Goal: Transaction & Acquisition: Purchase product/service

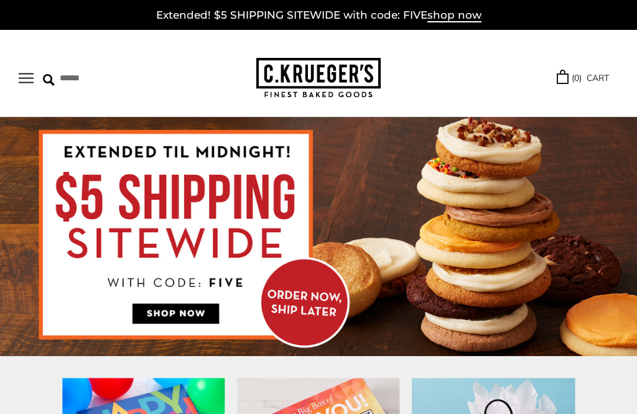
click at [32, 77] on button "Open navigation" at bounding box center [26, 78] width 15 height 11
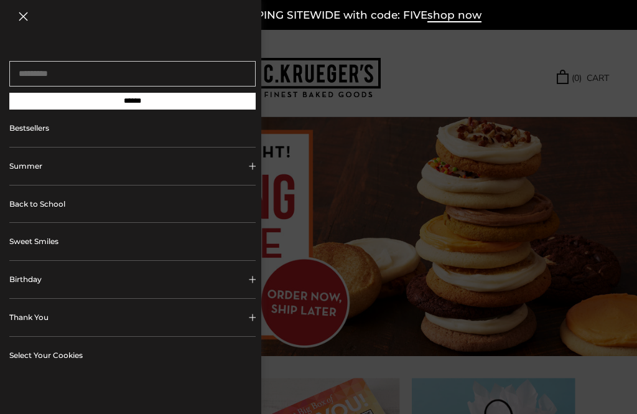
click at [56, 357] on link "Select Your Cookies" at bounding box center [132, 355] width 246 height 37
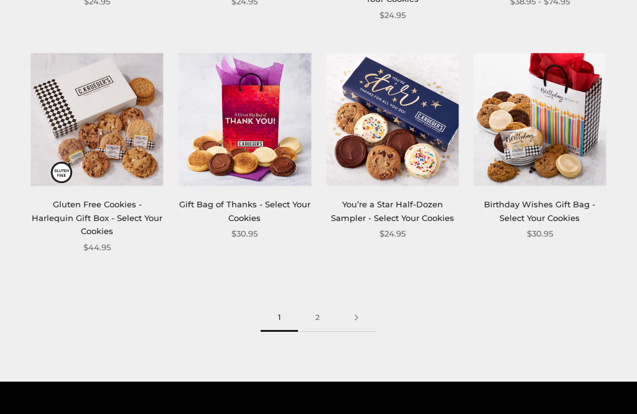
scroll to position [1316, 0]
click at [326, 304] on link "2" at bounding box center [317, 318] width 39 height 28
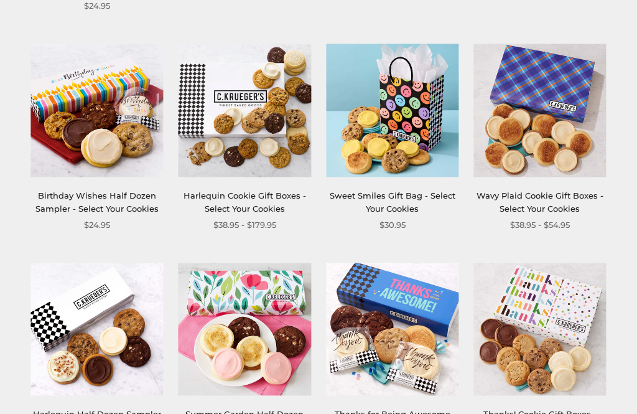
scroll to position [862, 0]
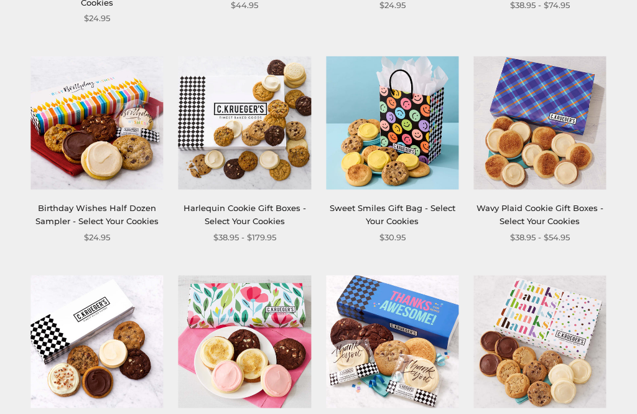
click at [425, 116] on img at bounding box center [392, 123] width 133 height 133
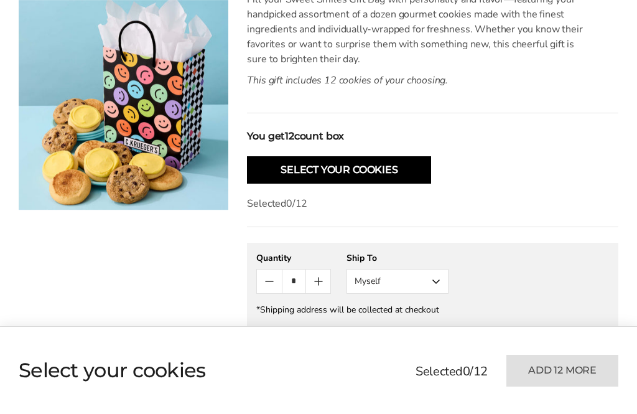
scroll to position [321, 0]
click at [324, 279] on icon "Count plus" at bounding box center [318, 280] width 15 height 15
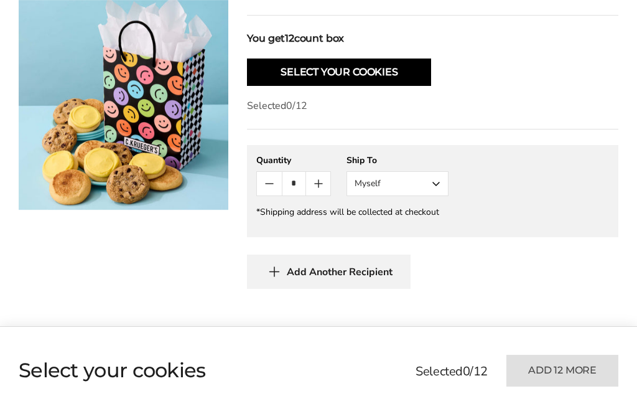
scroll to position [408, 0]
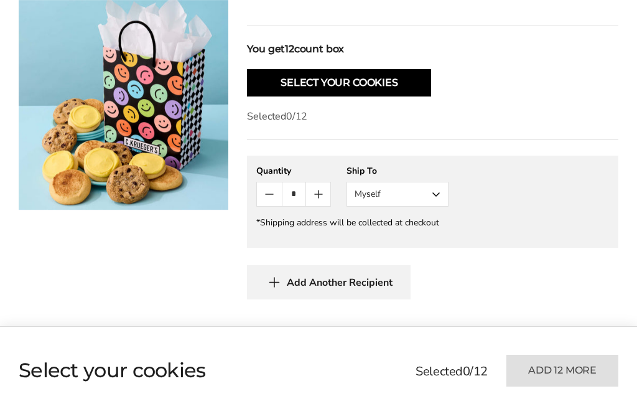
click at [272, 189] on icon "Count minus" at bounding box center [269, 194] width 15 height 15
type input "*"
click at [400, 90] on button "Select Your Cookies" at bounding box center [339, 82] width 184 height 27
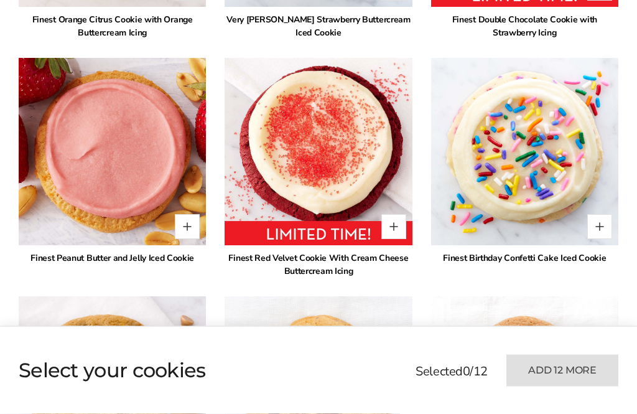
scroll to position [1402, 0]
click at [393, 232] on button "Quantity button plus" at bounding box center [393, 226] width 25 height 25
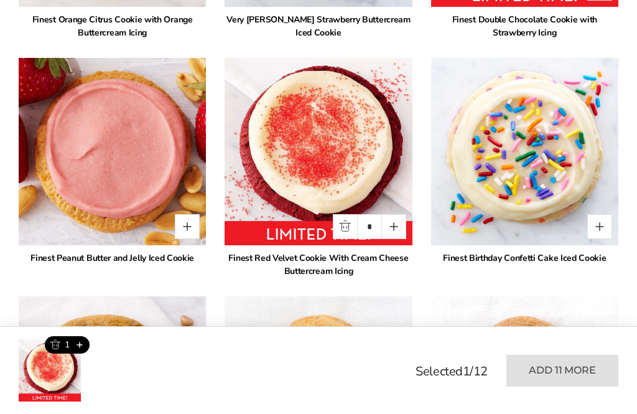
click at [407, 228] on img at bounding box center [318, 151] width 187 height 187
click at [395, 229] on button "Quantity button plus" at bounding box center [393, 226] width 25 height 25
type input "*"
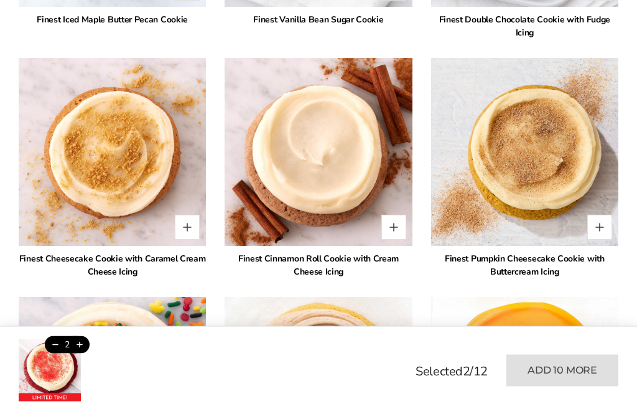
scroll to position [2556, 0]
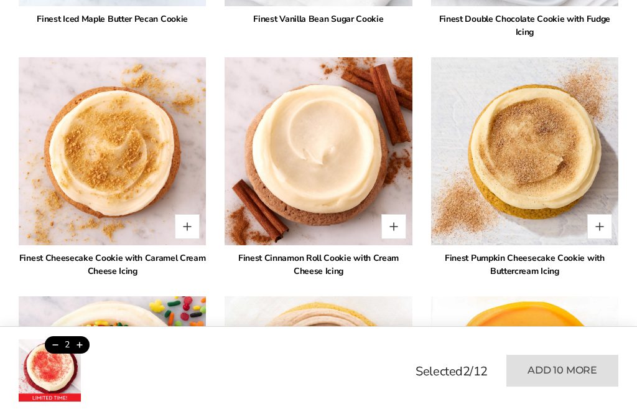
click at [190, 226] on button "Quantity button plus" at bounding box center [187, 226] width 25 height 25
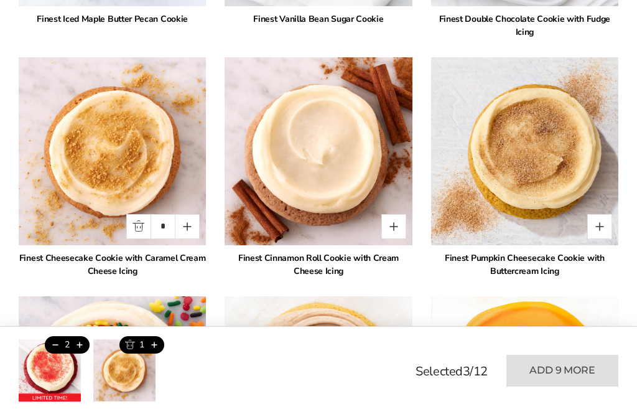
click at [194, 227] on button "Quantity button plus" at bounding box center [187, 226] width 25 height 25
type input "*"
click at [395, 227] on button "Quantity button plus" at bounding box center [393, 226] width 25 height 25
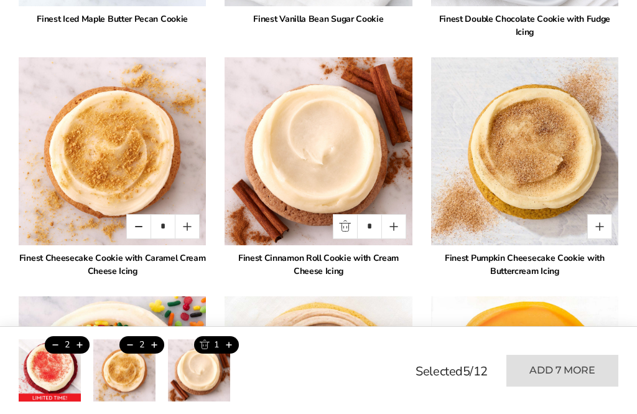
click at [398, 224] on button "Quantity button plus" at bounding box center [393, 226] width 25 height 25
type input "*"
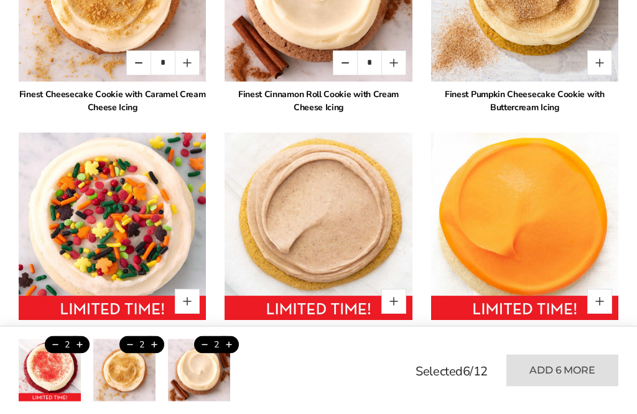
scroll to position [2720, 0]
click at [401, 299] on button "Quantity button plus" at bounding box center [393, 301] width 25 height 25
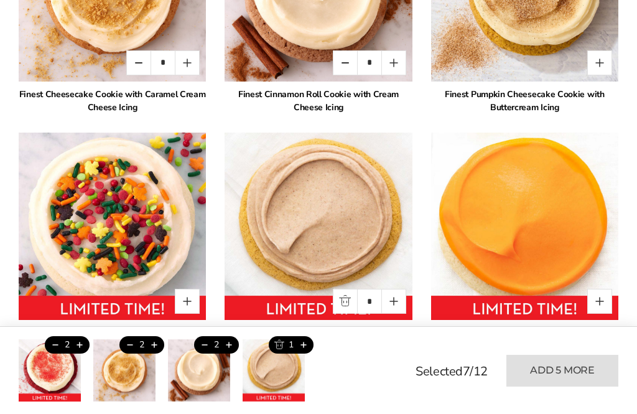
click at [399, 297] on button "Quantity button plus" at bounding box center [393, 301] width 25 height 25
type input "*"
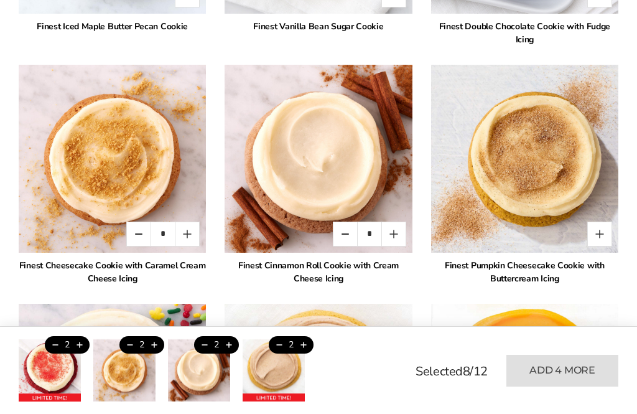
scroll to position [2548, 0]
click at [601, 237] on button "Quantity button plus" at bounding box center [599, 234] width 25 height 25
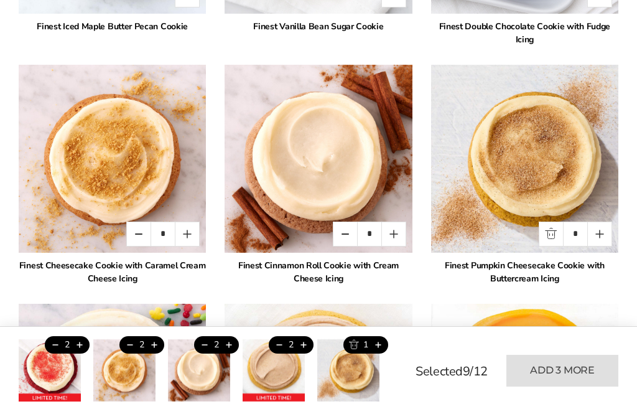
click at [604, 235] on button "Quantity button plus" at bounding box center [599, 234] width 25 height 25
type input "*"
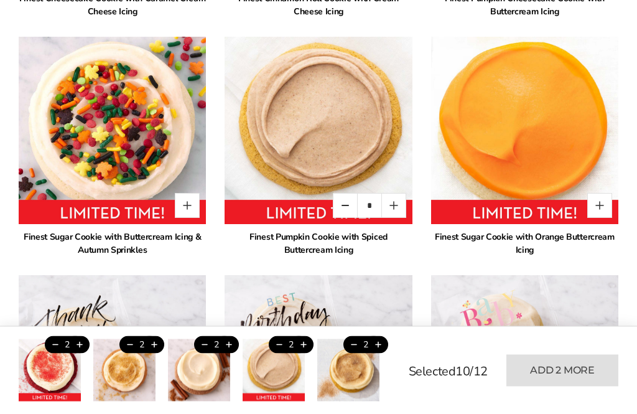
scroll to position [2815, 0]
click at [189, 205] on button "Quantity button plus" at bounding box center [187, 205] width 25 height 25
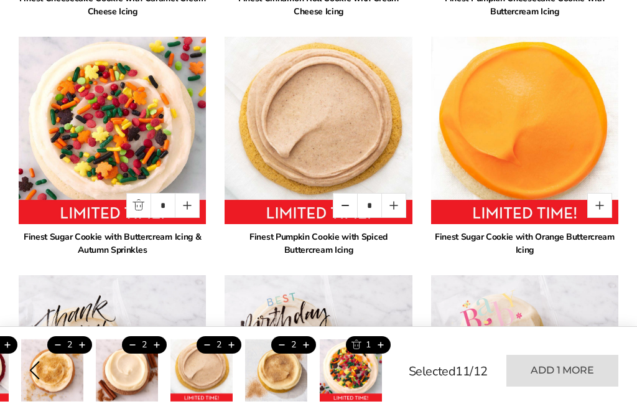
click at [186, 207] on button "Quantity button plus" at bounding box center [187, 205] width 25 height 25
type input "*"
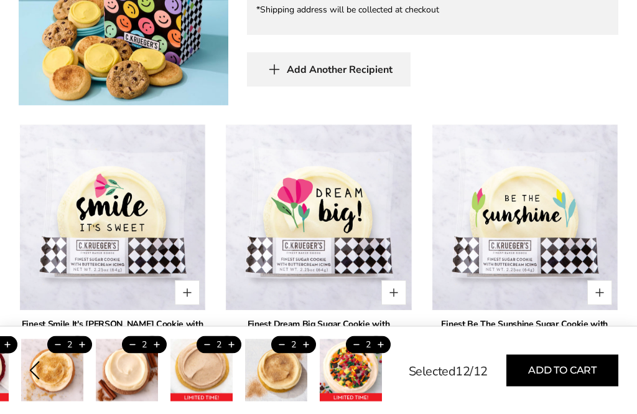
scroll to position [620, 0]
click at [572, 373] on button "Add to cart" at bounding box center [563, 371] width 112 height 32
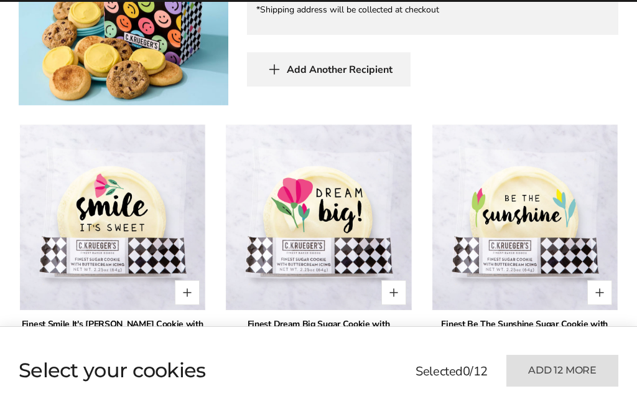
type input "*"
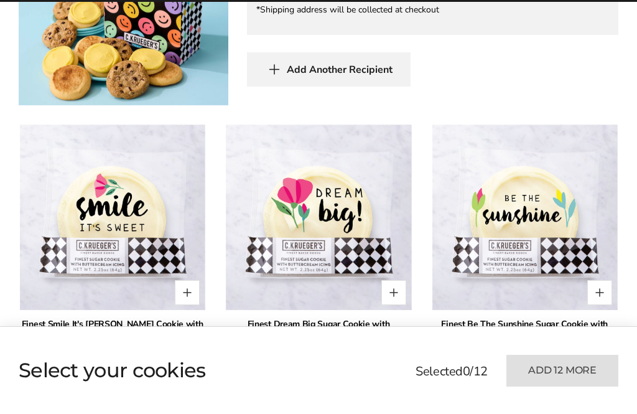
type input "*"
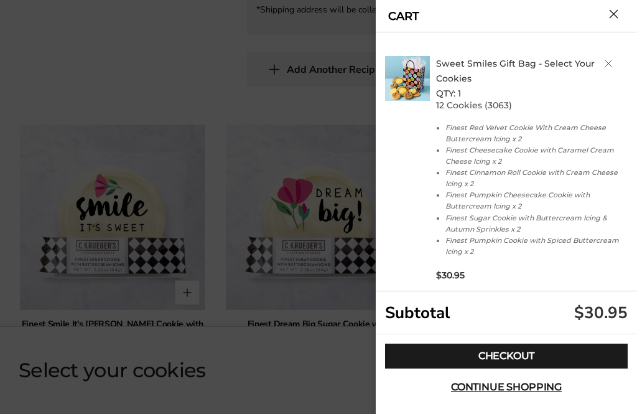
click at [553, 354] on link "Checkout" at bounding box center [506, 356] width 243 height 25
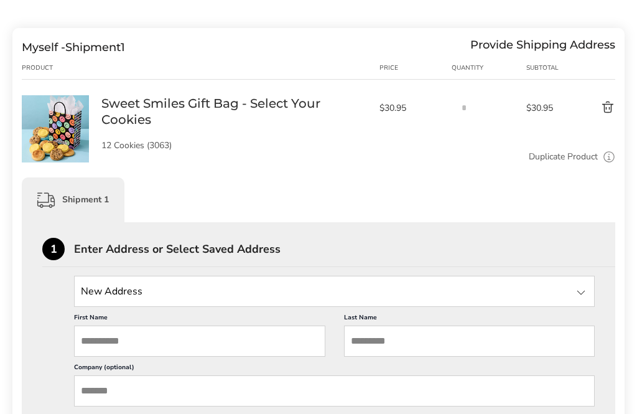
scroll to position [149, 0]
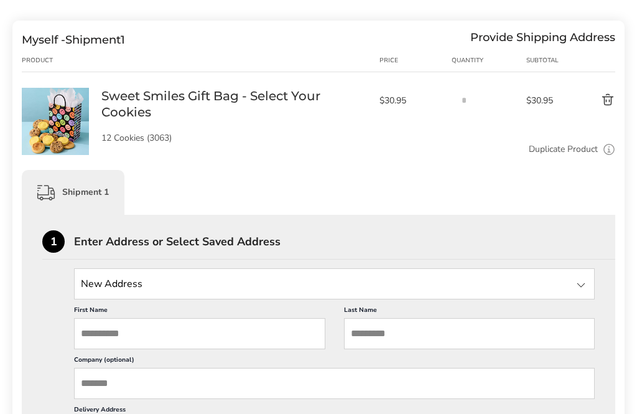
click at [222, 337] on input "First Name" at bounding box center [199, 334] width 251 height 31
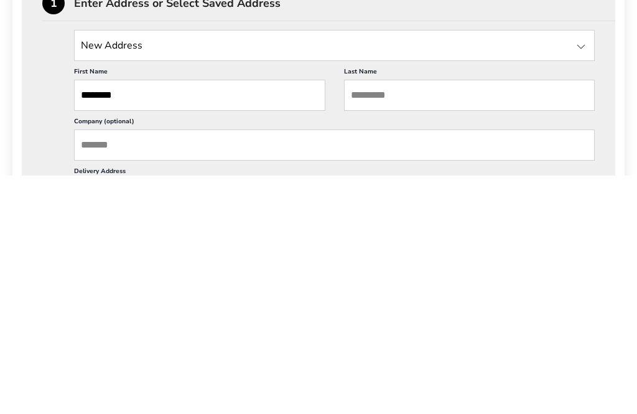
type input "********"
click at [435, 319] on input "Last Name" at bounding box center [469, 334] width 251 height 31
click at [171, 368] on input "Company (optional)" at bounding box center [334, 383] width 521 height 31
click at [433, 319] on input "*******" at bounding box center [469, 334] width 251 height 31
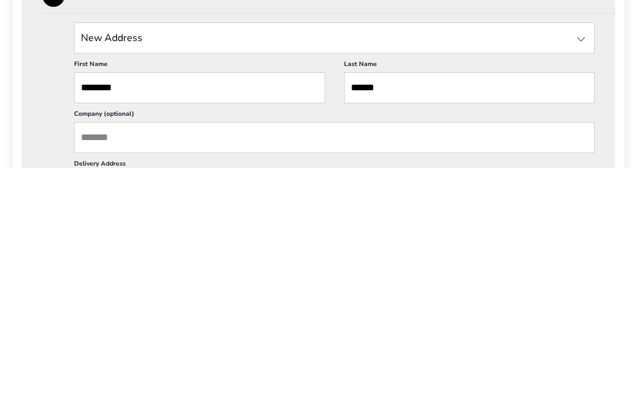
scroll to position [192, 0]
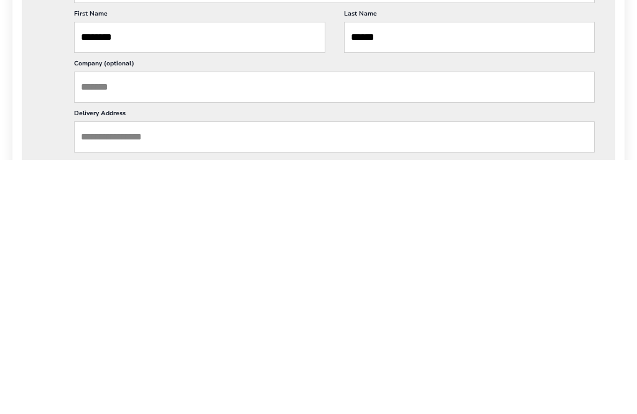
type input "******"
click at [174, 375] on input "Delivery Address" at bounding box center [334, 390] width 521 height 31
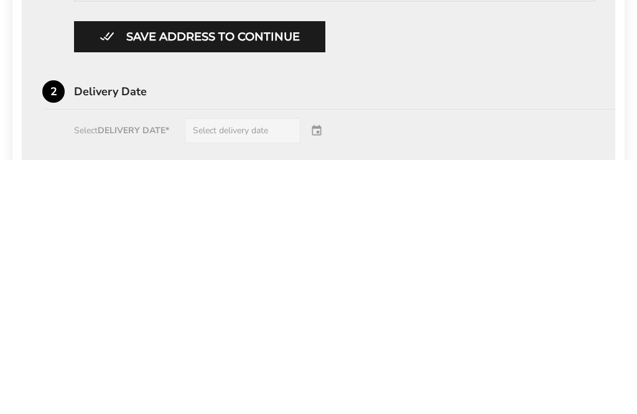
scroll to position [552, 0]
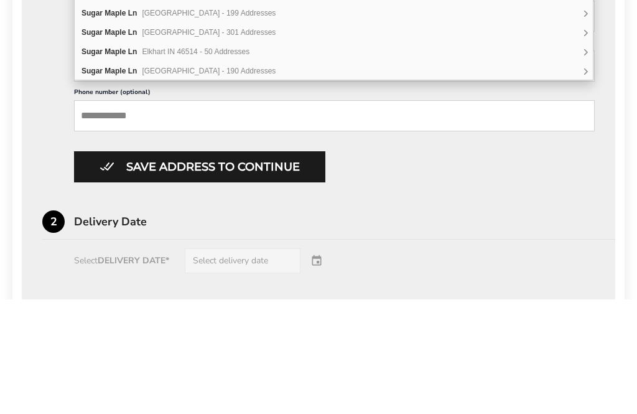
type input "**********"
click at [591, 165] on div "United States United States" at bounding box center [334, 180] width 521 height 31
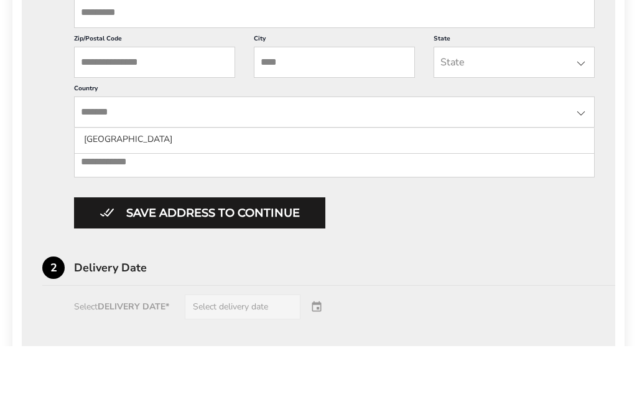
click at [294, 115] on input "City" at bounding box center [334, 130] width 161 height 31
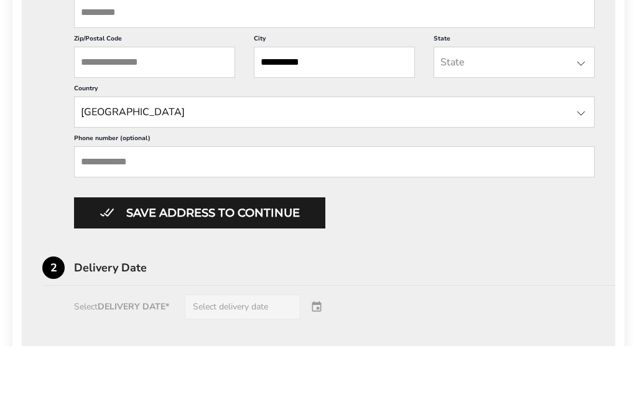
type input "**********"
click at [546, 115] on input "State" at bounding box center [514, 130] width 161 height 31
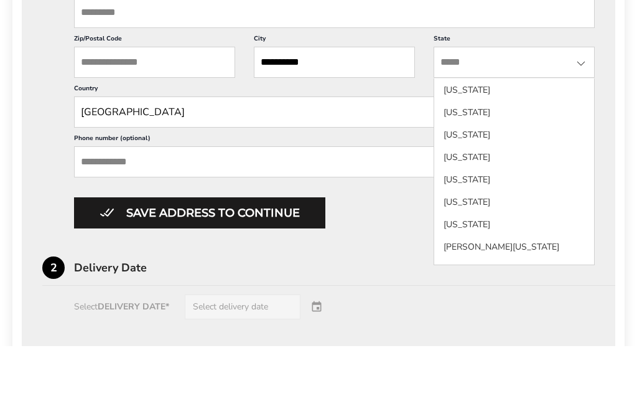
scroll to position [336, 0]
click at [509, 192] on li "Indiana" at bounding box center [514, 203] width 160 height 22
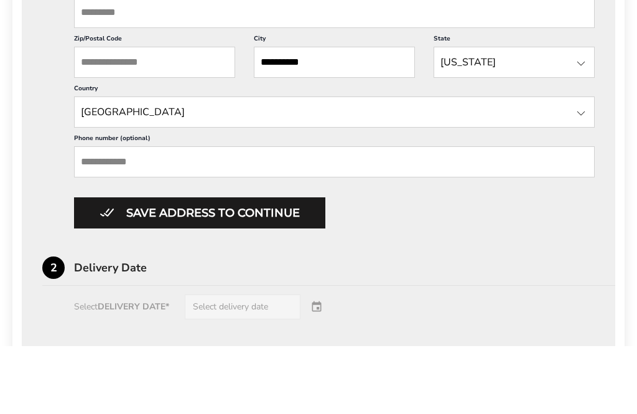
scroll to position [620, 0]
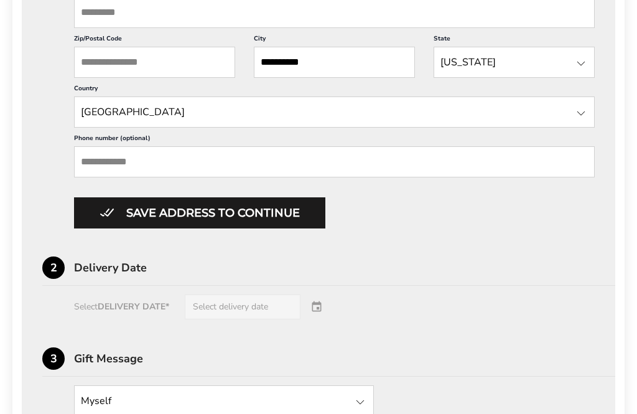
click at [154, 78] on input "Zip/Postal Code" at bounding box center [154, 62] width 161 height 31
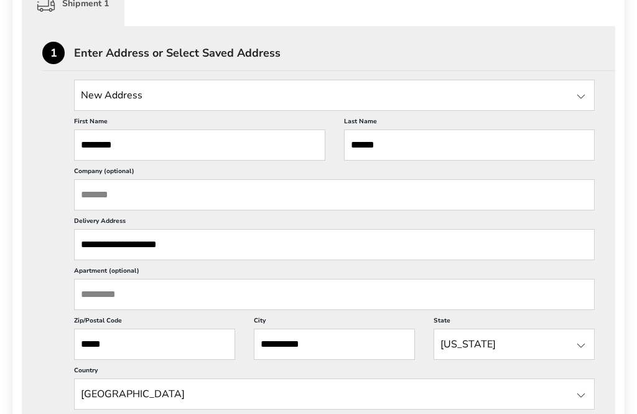
scroll to position [337, 0]
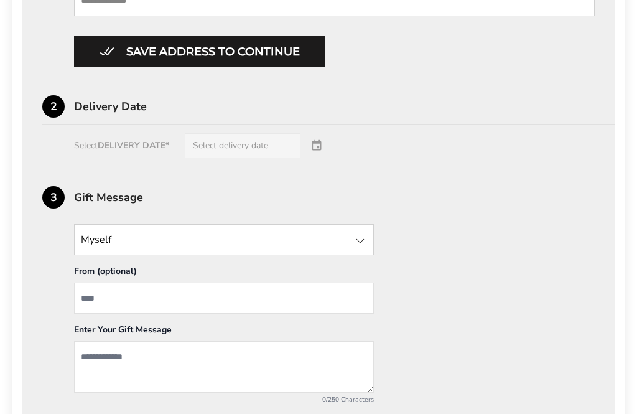
type input "*****"
click at [358, 249] on div at bounding box center [360, 241] width 15 height 15
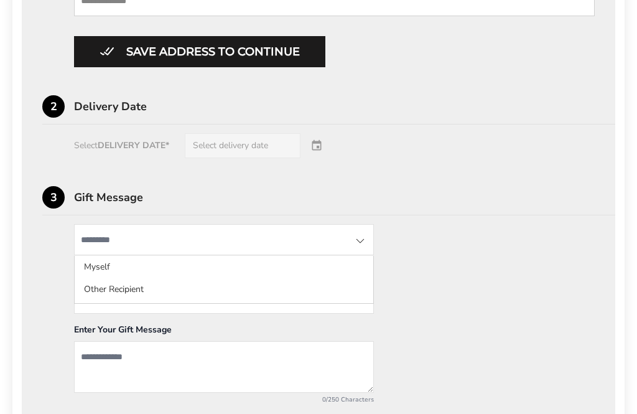
click at [151, 301] on li "Other Recipient" at bounding box center [224, 289] width 299 height 22
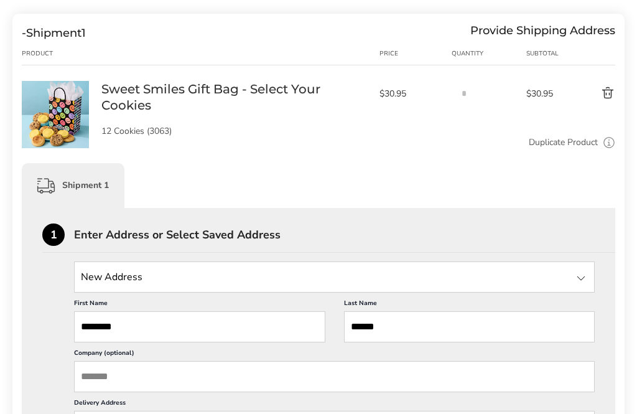
scroll to position [155, 0]
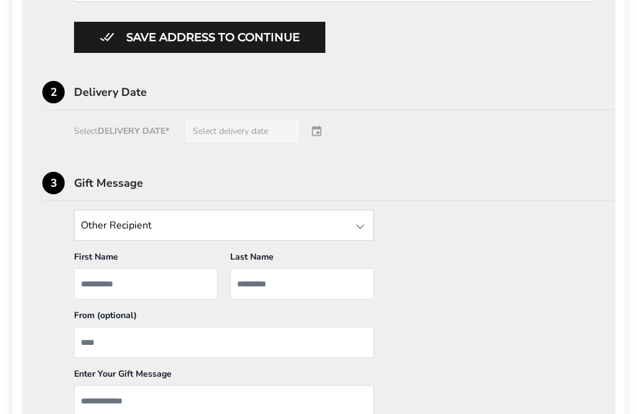
click at [166, 300] on input "First Name" at bounding box center [146, 284] width 144 height 31
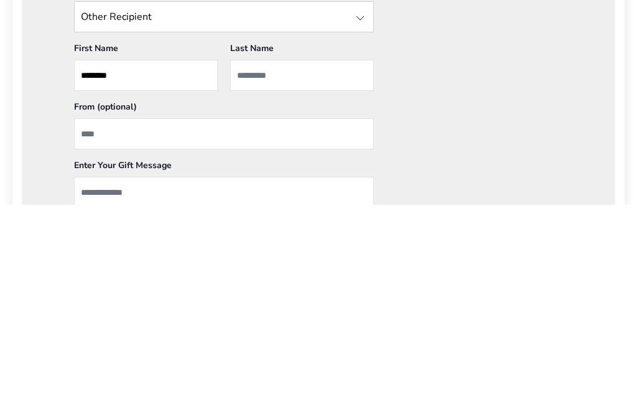
type input "********"
click at [333, 269] on input "Last Name" at bounding box center [302, 284] width 144 height 31
type input "******"
click at [218, 327] on input "From" at bounding box center [224, 342] width 300 height 31
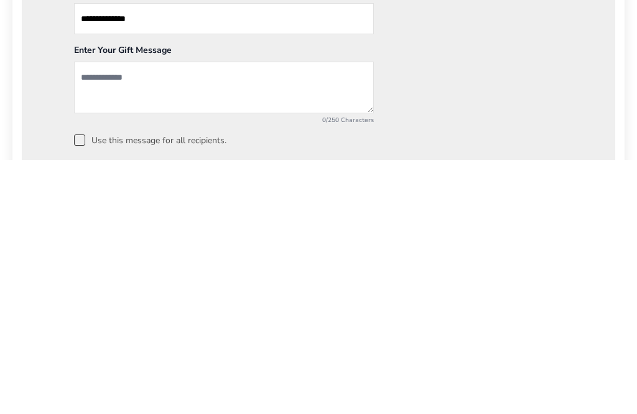
scroll to position [870, 0]
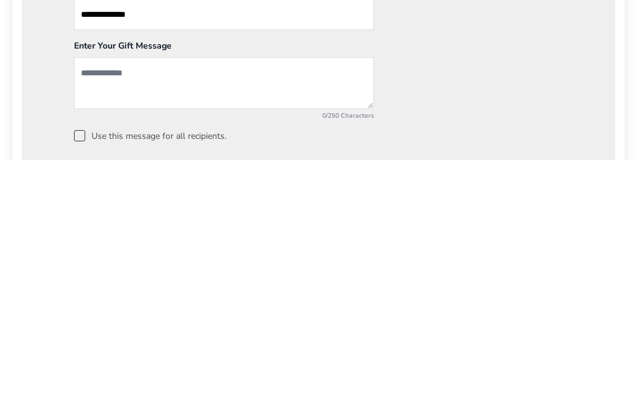
type input "**********"
click at [179, 311] on textarea "Add a message" at bounding box center [224, 337] width 300 height 52
type textarea "**********"
click at [540, 136] on div "**********" at bounding box center [318, 266] width 553 height 260
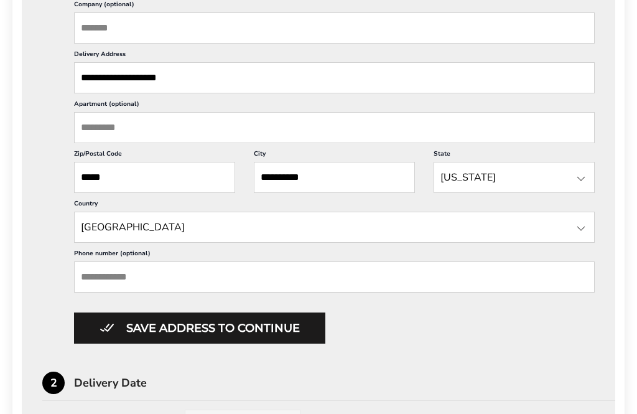
scroll to position [502, 0]
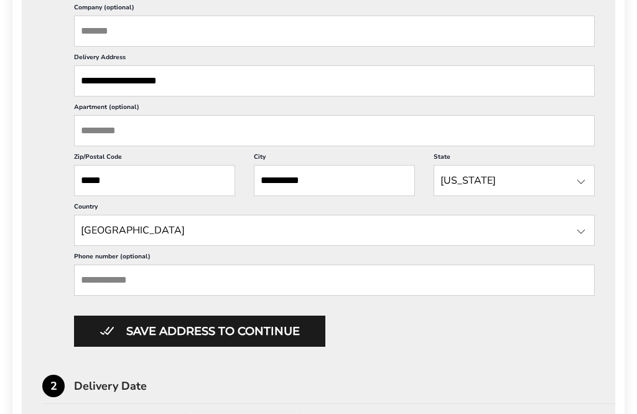
click at [166, 94] on input "**********" at bounding box center [334, 80] width 521 height 31
type input "**********"
click at [241, 347] on button "Save address to continue" at bounding box center [199, 331] width 251 height 31
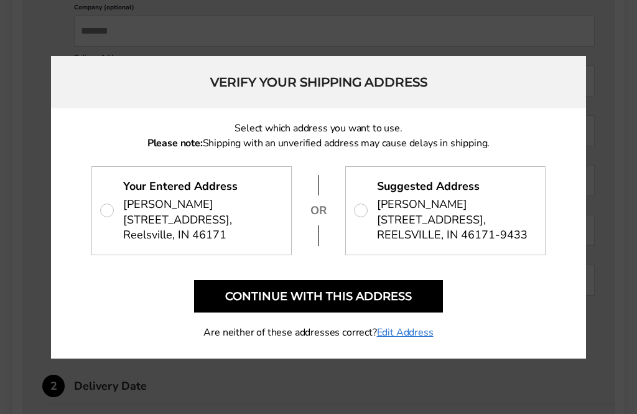
click at [396, 312] on button "Continue with this address" at bounding box center [318, 296] width 249 height 32
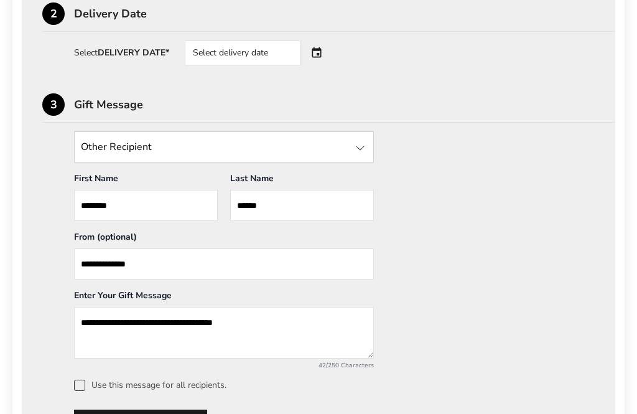
click at [324, 55] on div "Select delivery date" at bounding box center [260, 52] width 151 height 25
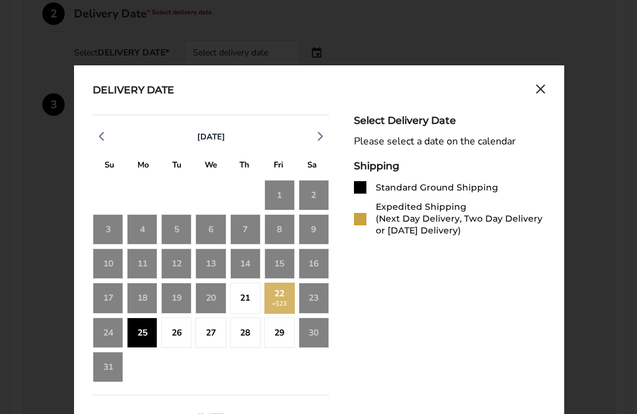
click at [243, 306] on div "21" at bounding box center [245, 298] width 30 height 30
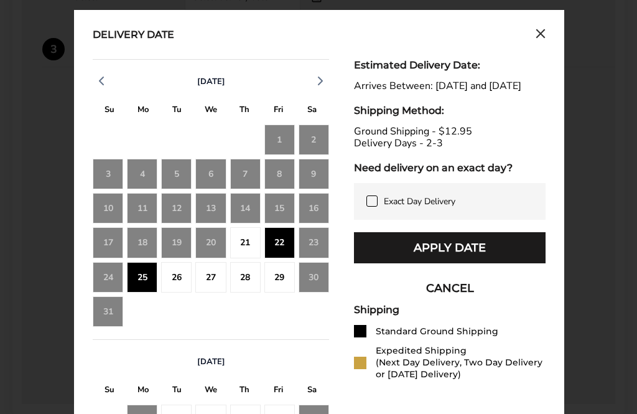
scroll to position [558, 0]
click at [288, 242] on div "22" at bounding box center [279, 242] width 30 height 30
click at [274, 244] on div "22" at bounding box center [279, 242] width 30 height 30
click at [139, 280] on div "25" at bounding box center [142, 277] width 30 height 30
click at [281, 246] on div "22" at bounding box center [279, 242] width 30 height 30
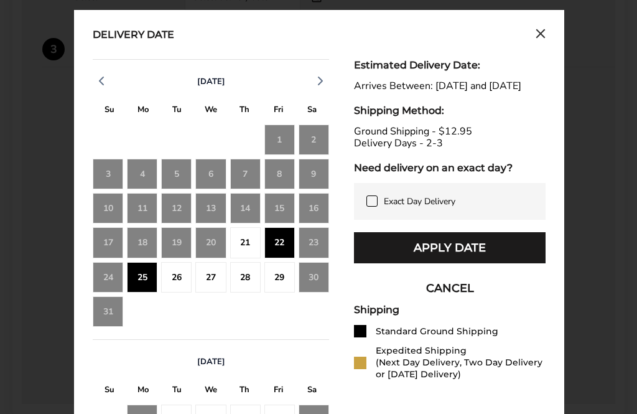
click at [221, 243] on div "20" at bounding box center [210, 242] width 30 height 30
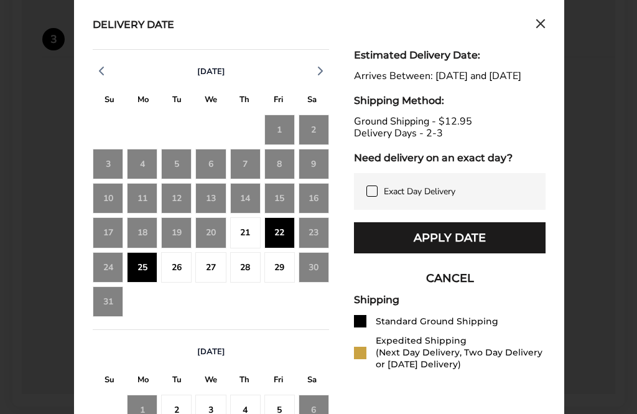
scroll to position [563, 0]
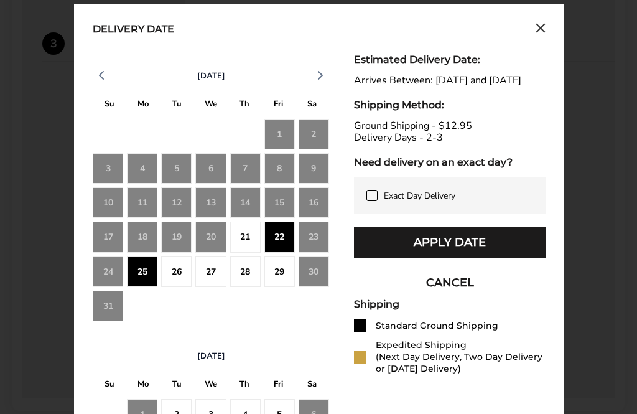
click at [282, 236] on div "22" at bounding box center [279, 237] width 30 height 30
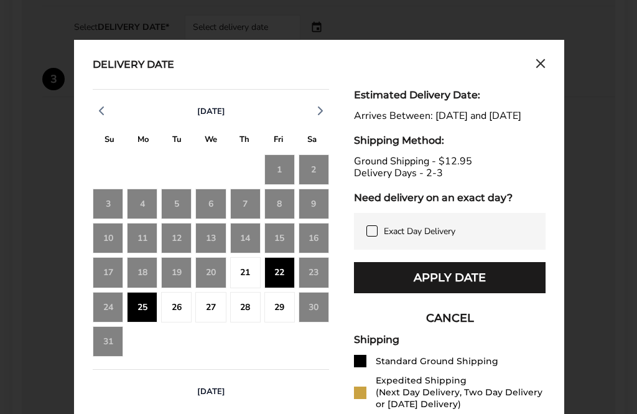
scroll to position [527, 0]
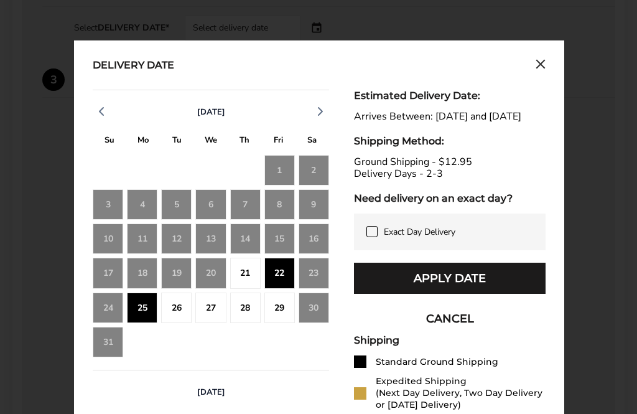
click at [545, 63] on icon "Close calendar" at bounding box center [540, 63] width 7 height 7
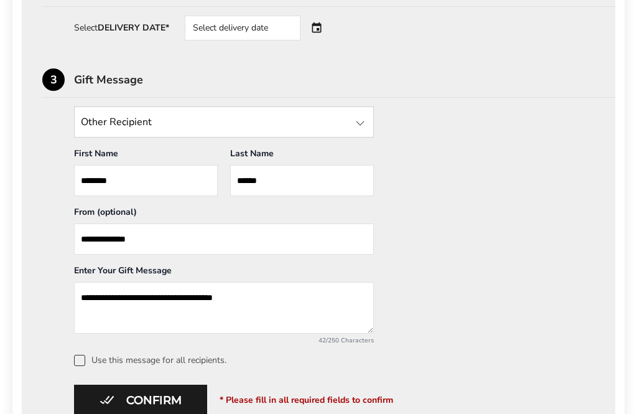
click at [327, 26] on div "Select delivery date" at bounding box center [260, 28] width 151 height 25
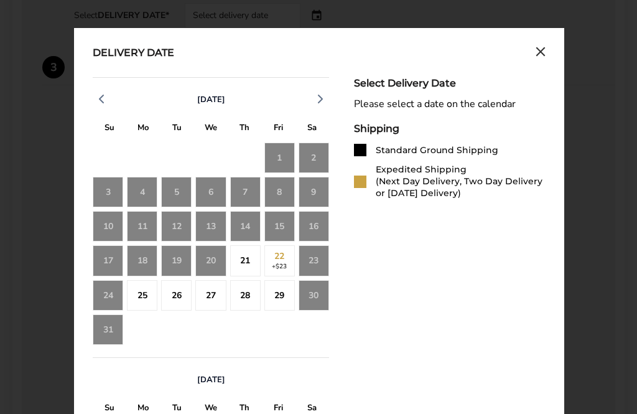
scroll to position [538, 0]
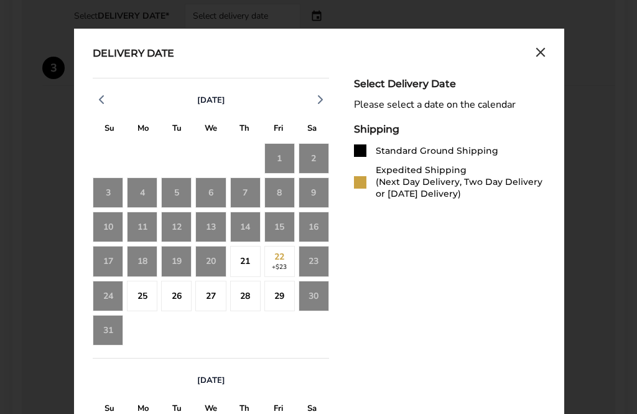
click at [457, 150] on div "Standard Ground Shipping" at bounding box center [437, 152] width 123 height 12
click at [395, 149] on div "Standard Ground Shipping" at bounding box center [437, 152] width 123 height 12
click at [141, 299] on div "25" at bounding box center [142, 296] width 30 height 30
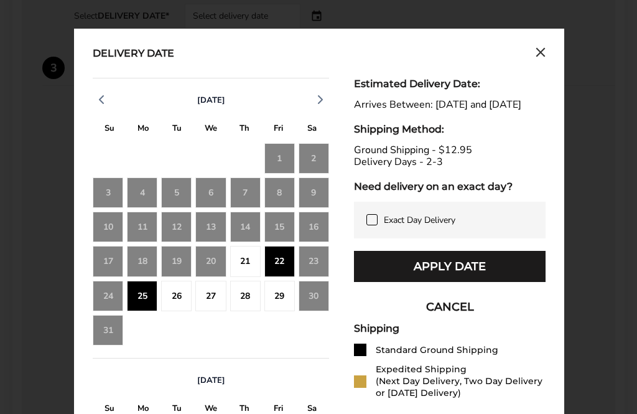
scroll to position [539, 0]
click at [246, 266] on div "21" at bounding box center [245, 261] width 30 height 30
click at [284, 263] on div "22" at bounding box center [279, 261] width 30 height 30
click at [538, 56] on icon "Close calendar" at bounding box center [541, 52] width 10 height 11
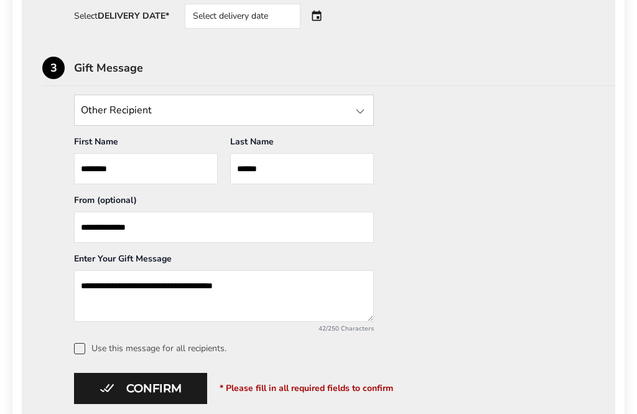
click at [316, 19] on div "Select delivery date" at bounding box center [260, 16] width 151 height 25
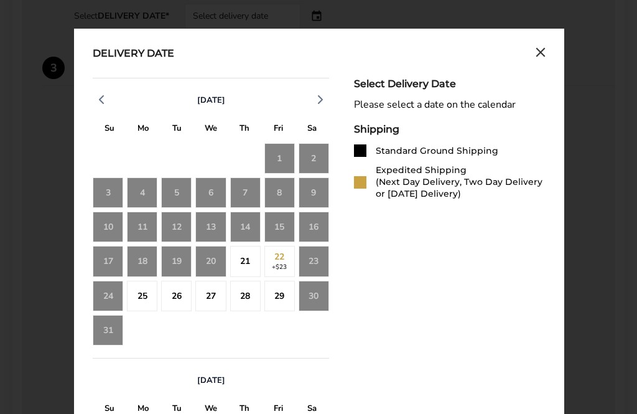
click at [248, 260] on div "21" at bounding box center [245, 261] width 30 height 30
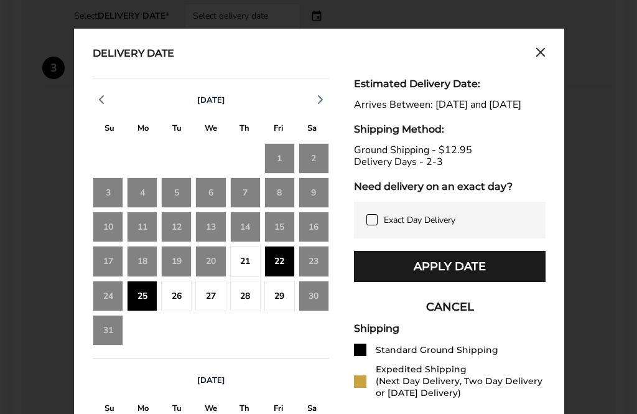
click at [478, 280] on button "Apply Date" at bounding box center [450, 266] width 192 height 31
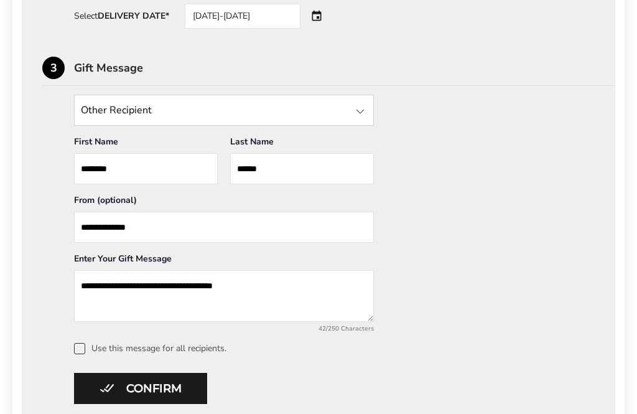
click at [172, 390] on button "Confirm" at bounding box center [140, 388] width 133 height 31
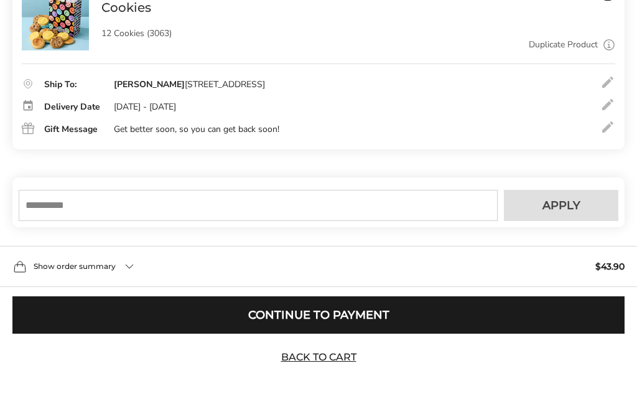
scroll to position [236, 0]
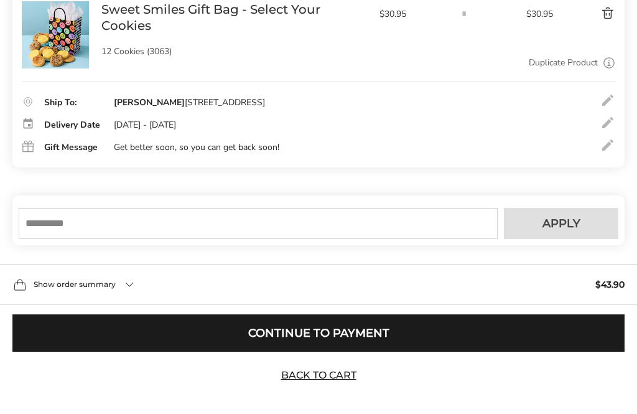
click at [339, 239] on input "text" at bounding box center [258, 223] width 479 height 31
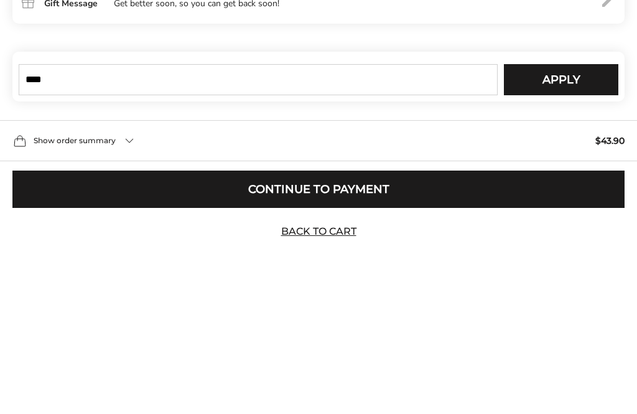
type input "****"
click at [569, 208] on button "Apply" at bounding box center [561, 223] width 115 height 31
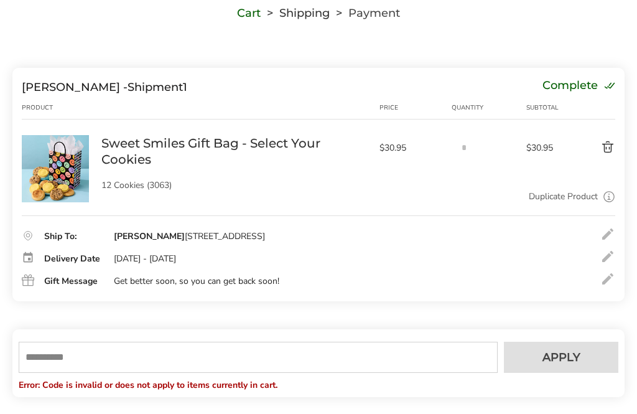
scroll to position [255, 0]
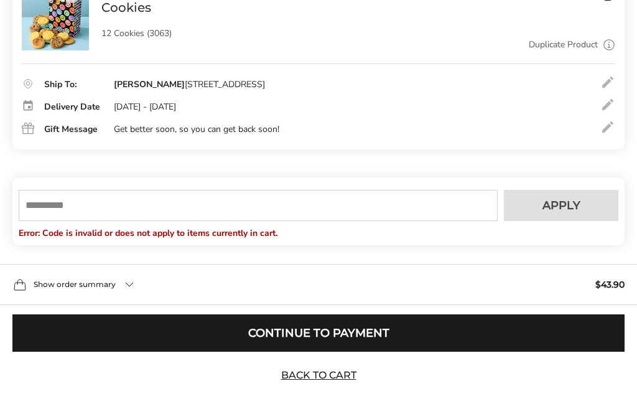
click at [143, 221] on input "text" at bounding box center [258, 205] width 479 height 31
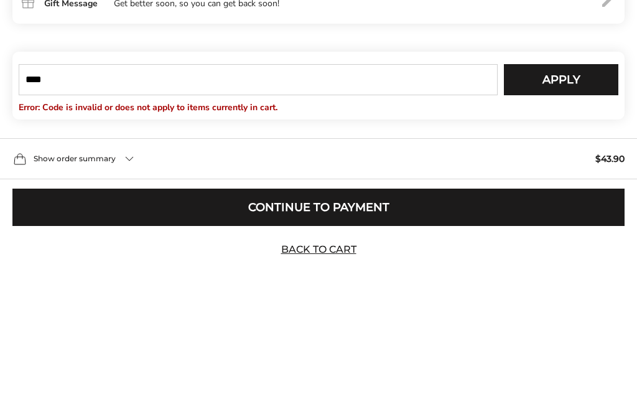
type input "****"
click at [578, 200] on span "Apply" at bounding box center [562, 205] width 38 height 11
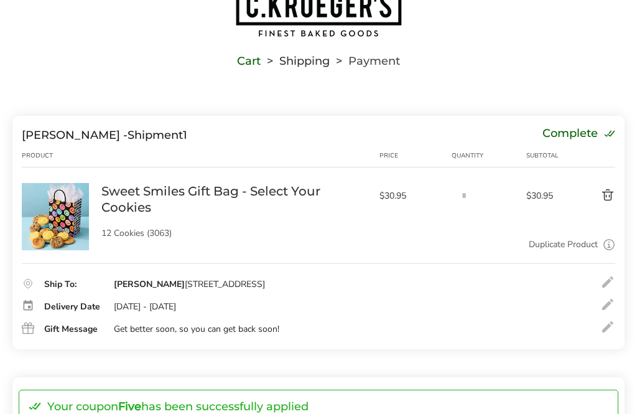
scroll to position [0, 0]
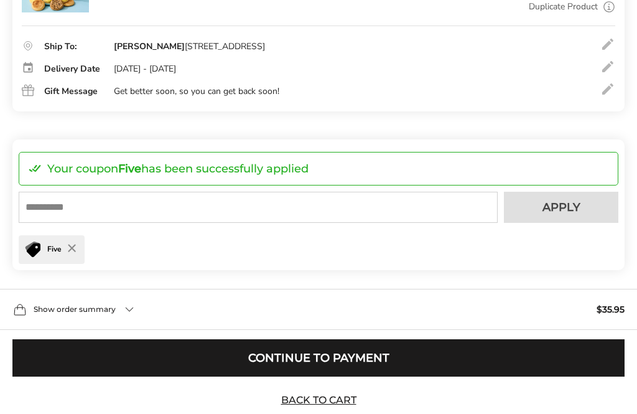
click at [443, 377] on button "Continue to Payment" at bounding box center [318, 358] width 612 height 37
